Goal: Information Seeking & Learning: Learn about a topic

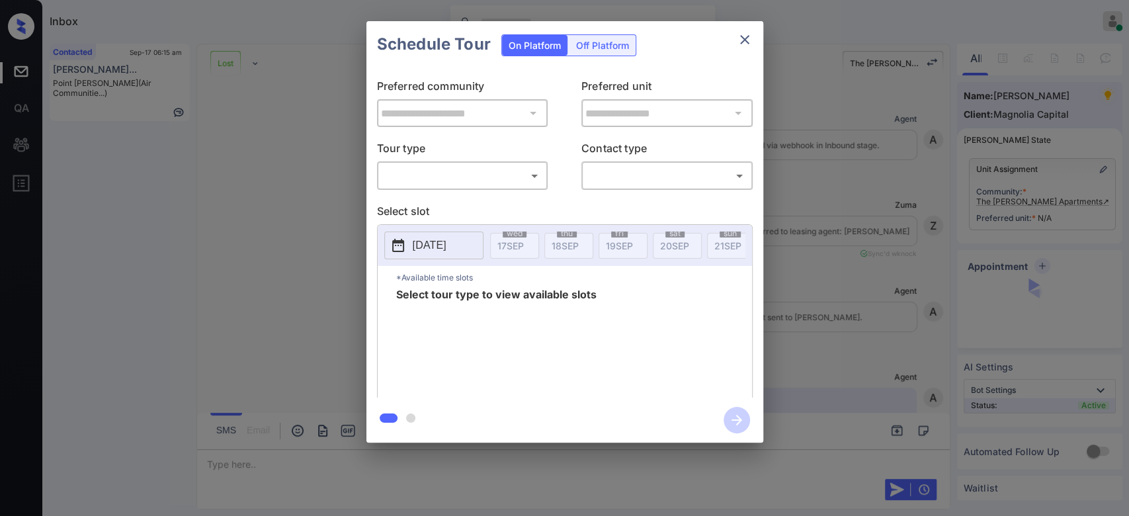
scroll to position [3045, 0]
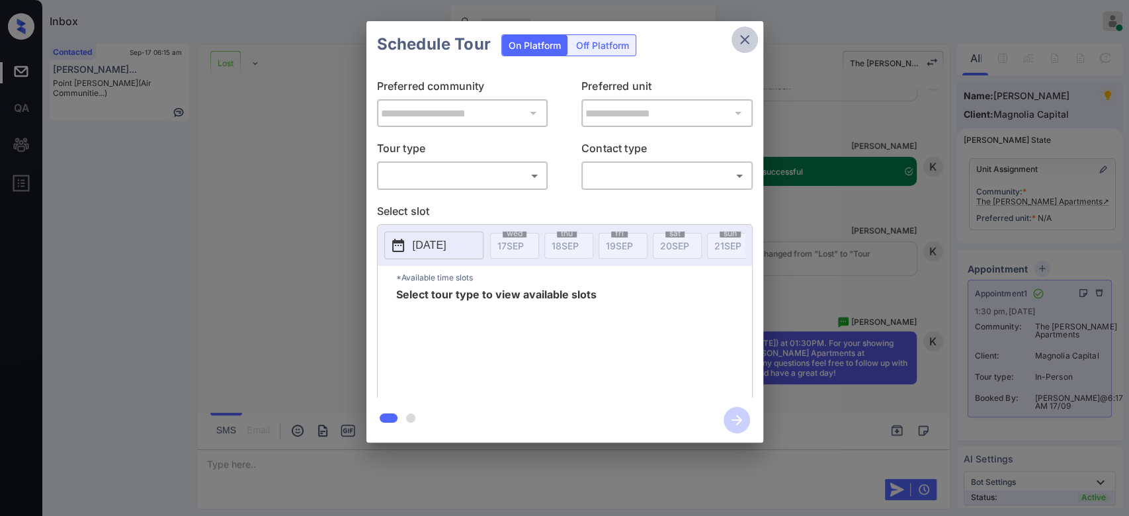
click at [746, 36] on icon "close" at bounding box center [745, 40] width 16 height 16
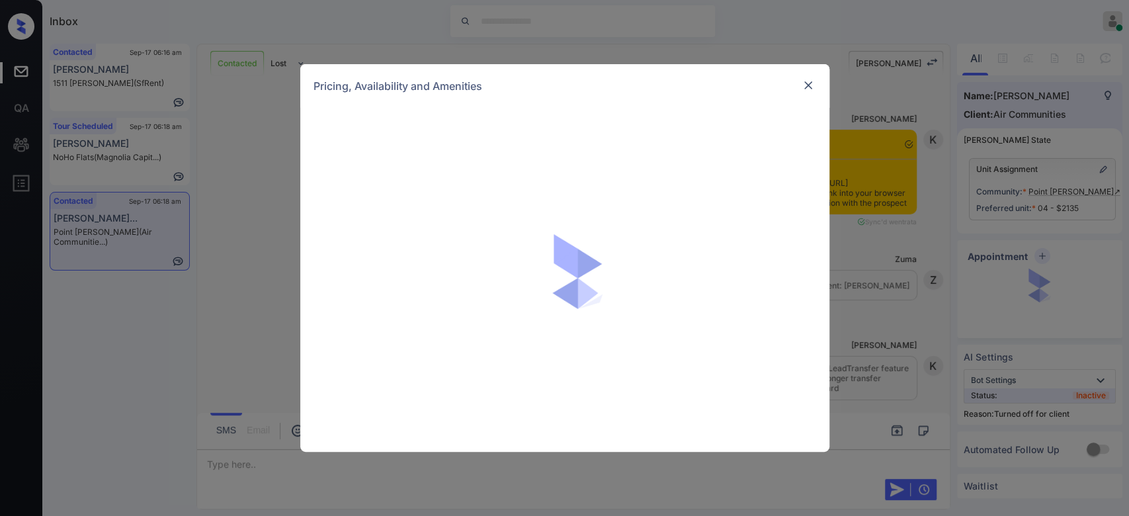
scroll to position [1656, 0]
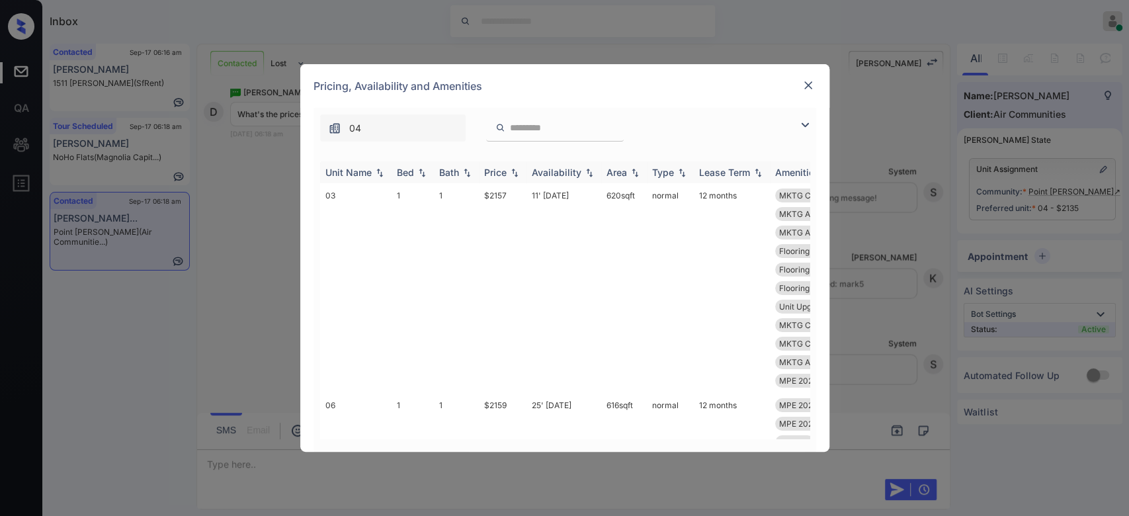
click at [499, 175] on div "Price" at bounding box center [495, 172] width 22 height 11
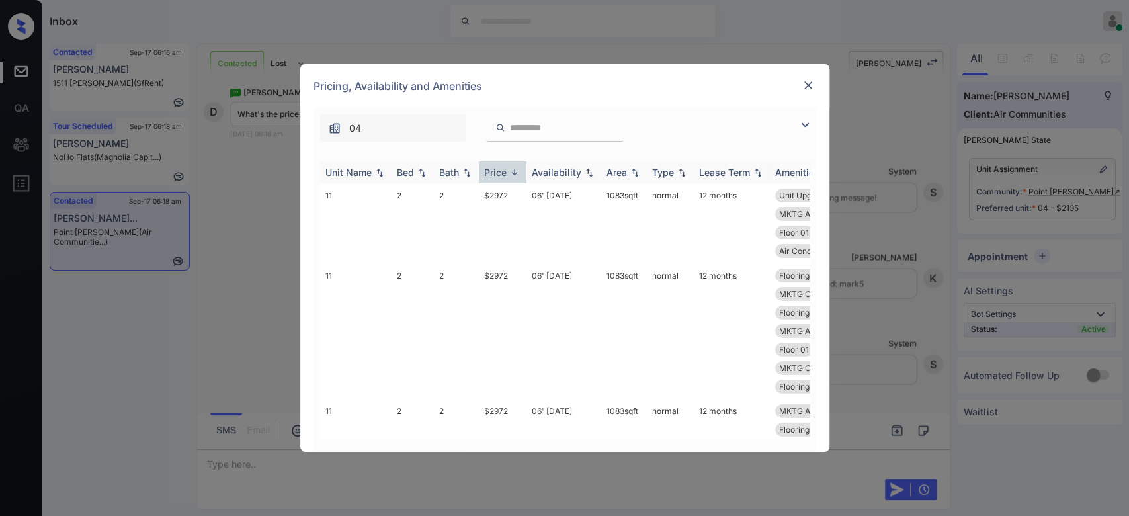
click at [499, 175] on div "Price" at bounding box center [495, 172] width 22 height 11
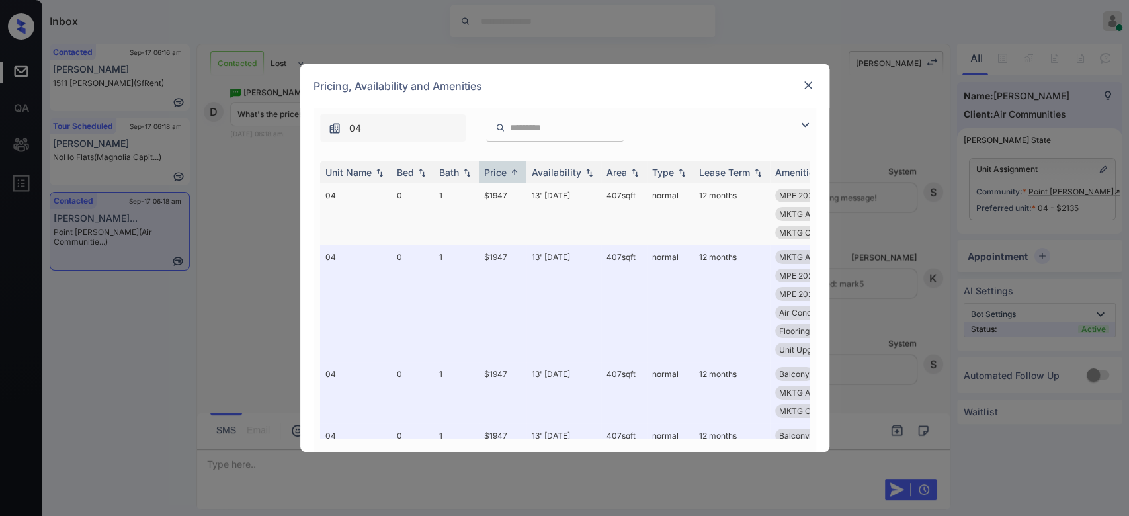
click at [500, 192] on td "$1947" at bounding box center [503, 213] width 48 height 61
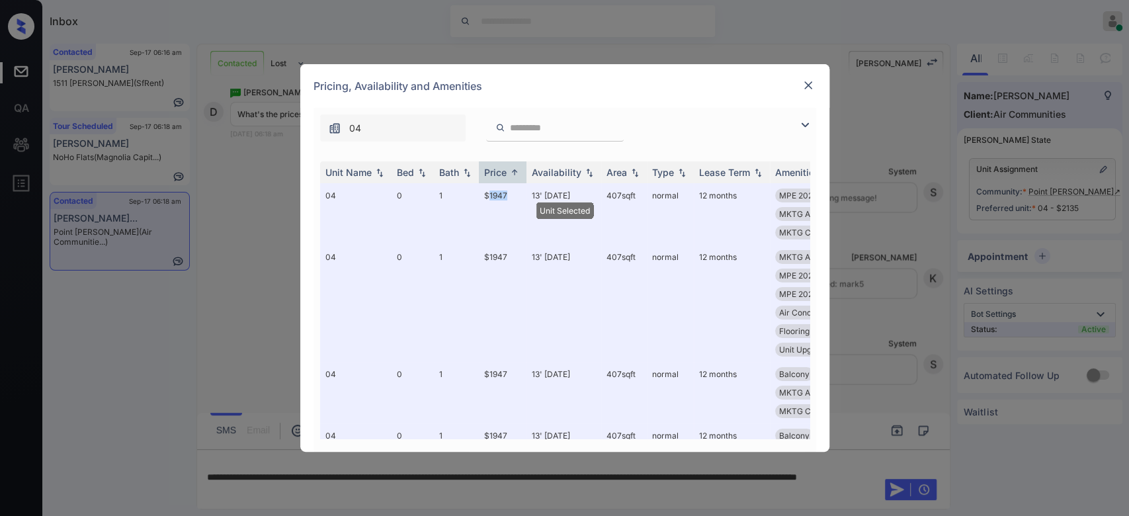
click at [812, 86] on img at bounding box center [807, 85] width 13 height 13
